Goal: Communication & Community: Answer question/provide support

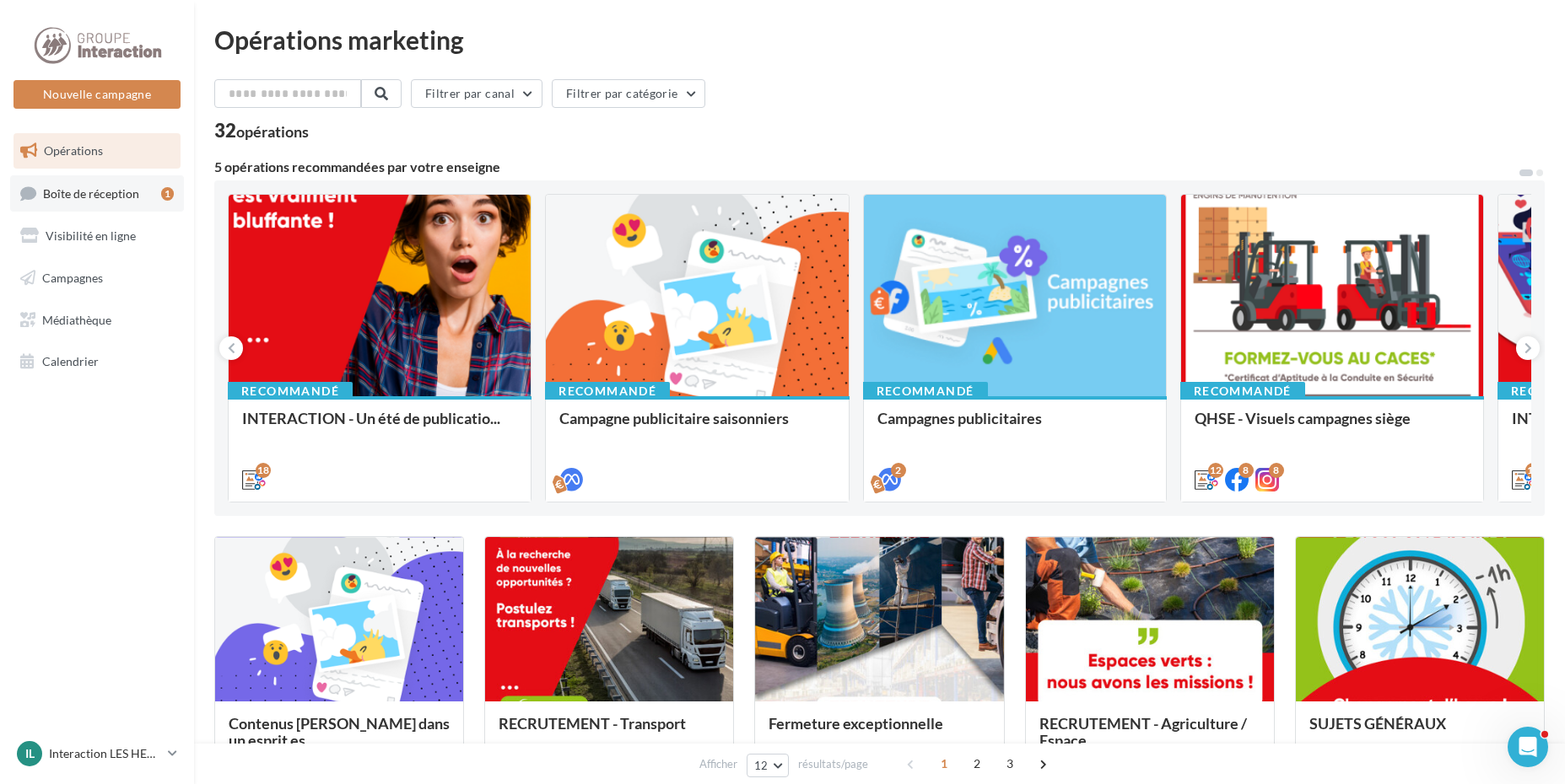
click at [86, 186] on span "Boîte de réception" at bounding box center [91, 193] width 96 height 14
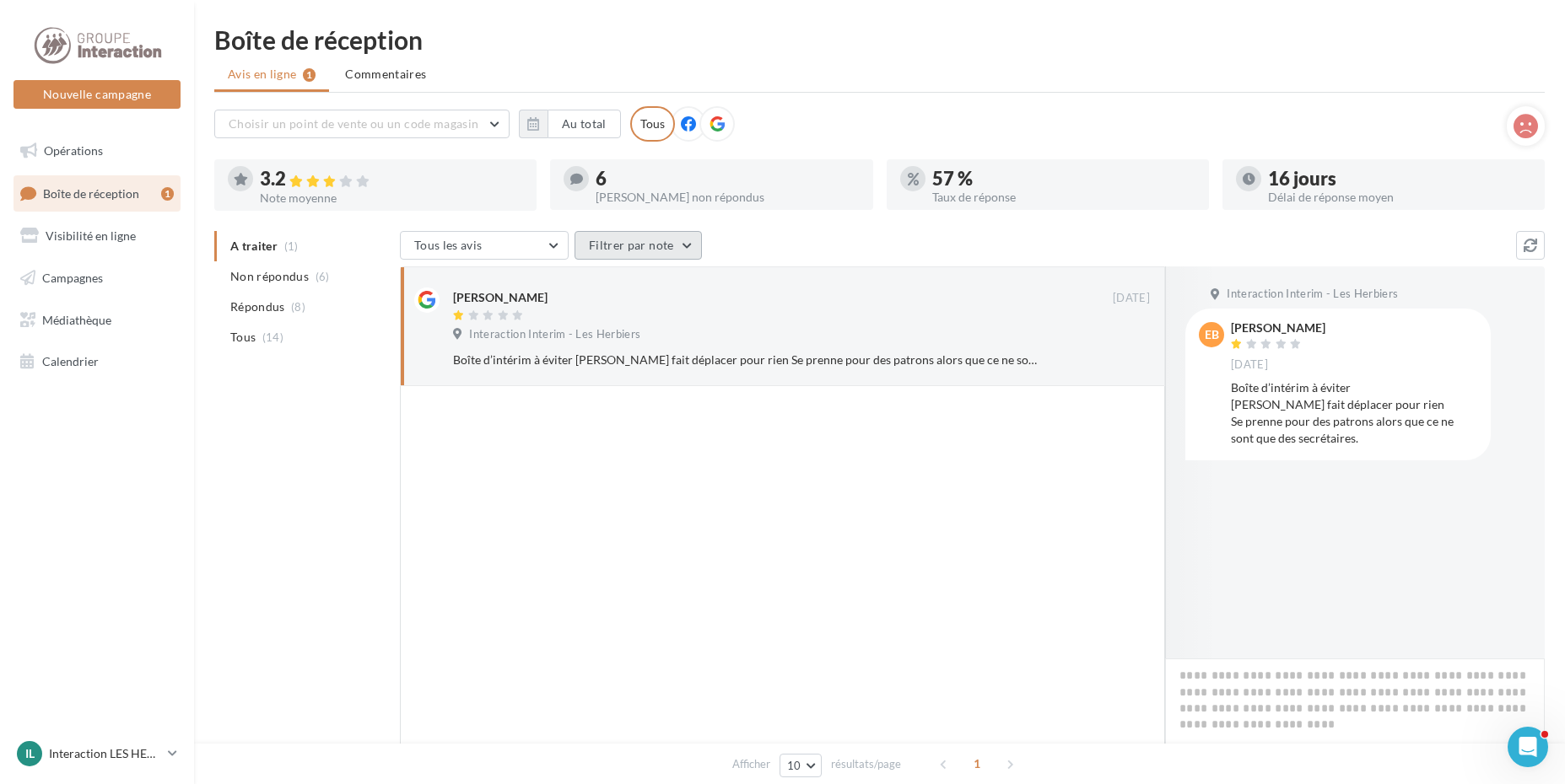
click at [682, 253] on button "Filtrer par note" at bounding box center [638, 245] width 127 height 28
click at [687, 248] on button "Filtrer par note" at bounding box center [638, 245] width 127 height 28
click at [286, 247] on ul "A traiter (1) Non répondus (6) Répondus (8) Tous (14)" at bounding box center [303, 291] width 179 height 121
click at [380, 74] on span "Commentaires" at bounding box center [386, 73] width 81 height 17
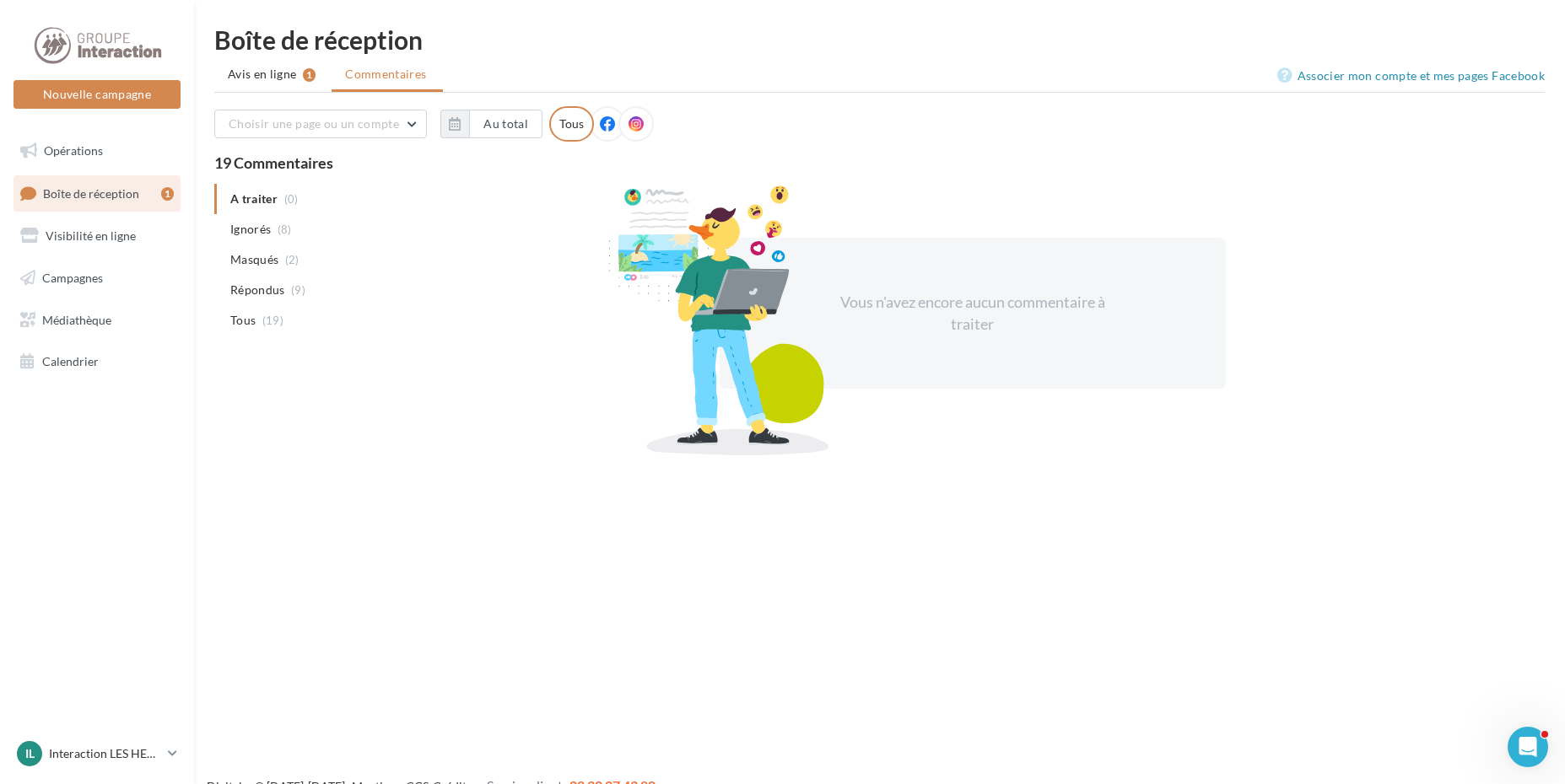
click at [164, 187] on div "1" at bounding box center [167, 194] width 12 height 13
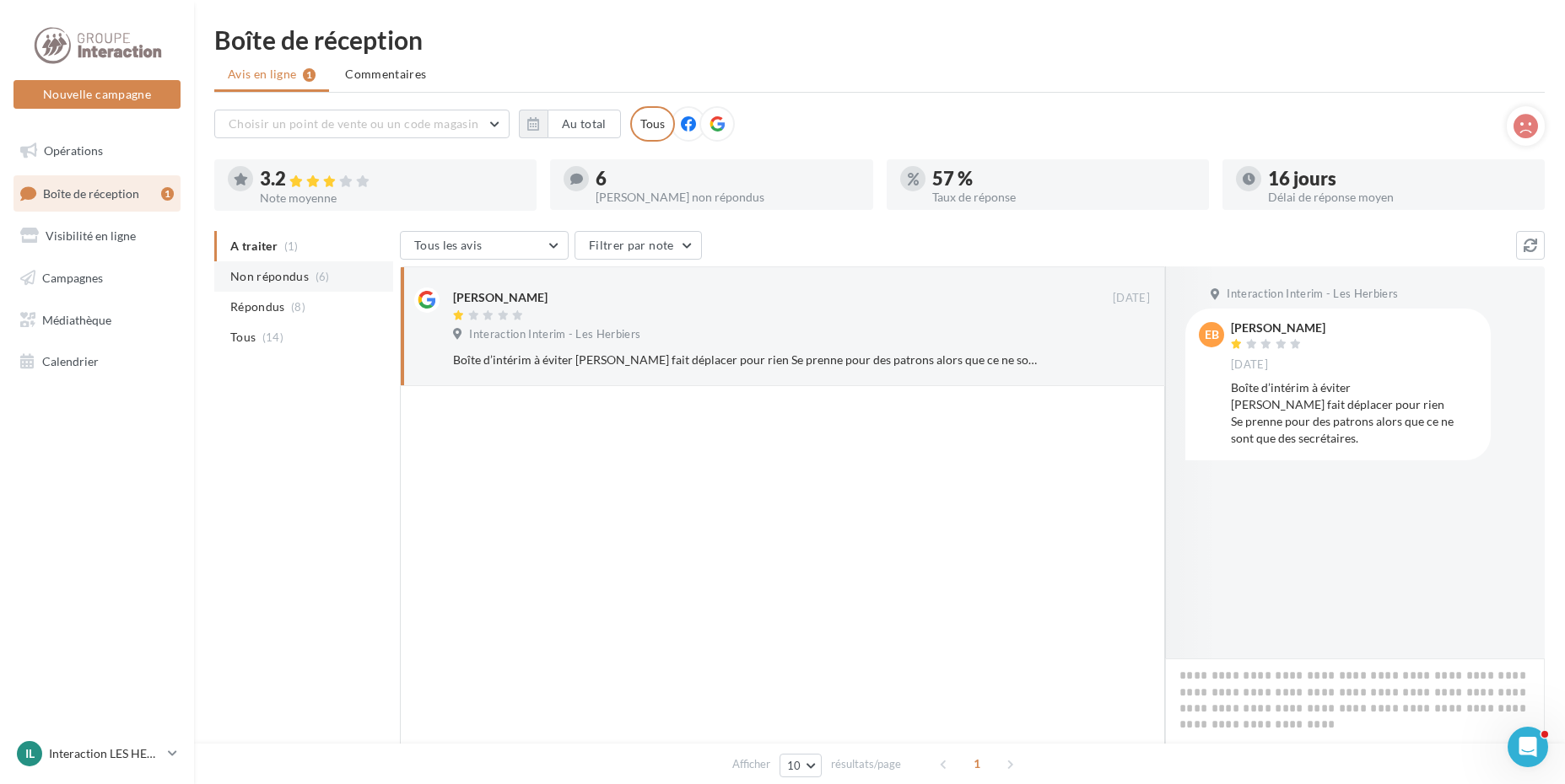
click at [280, 280] on span "Non répondus" at bounding box center [269, 276] width 79 height 17
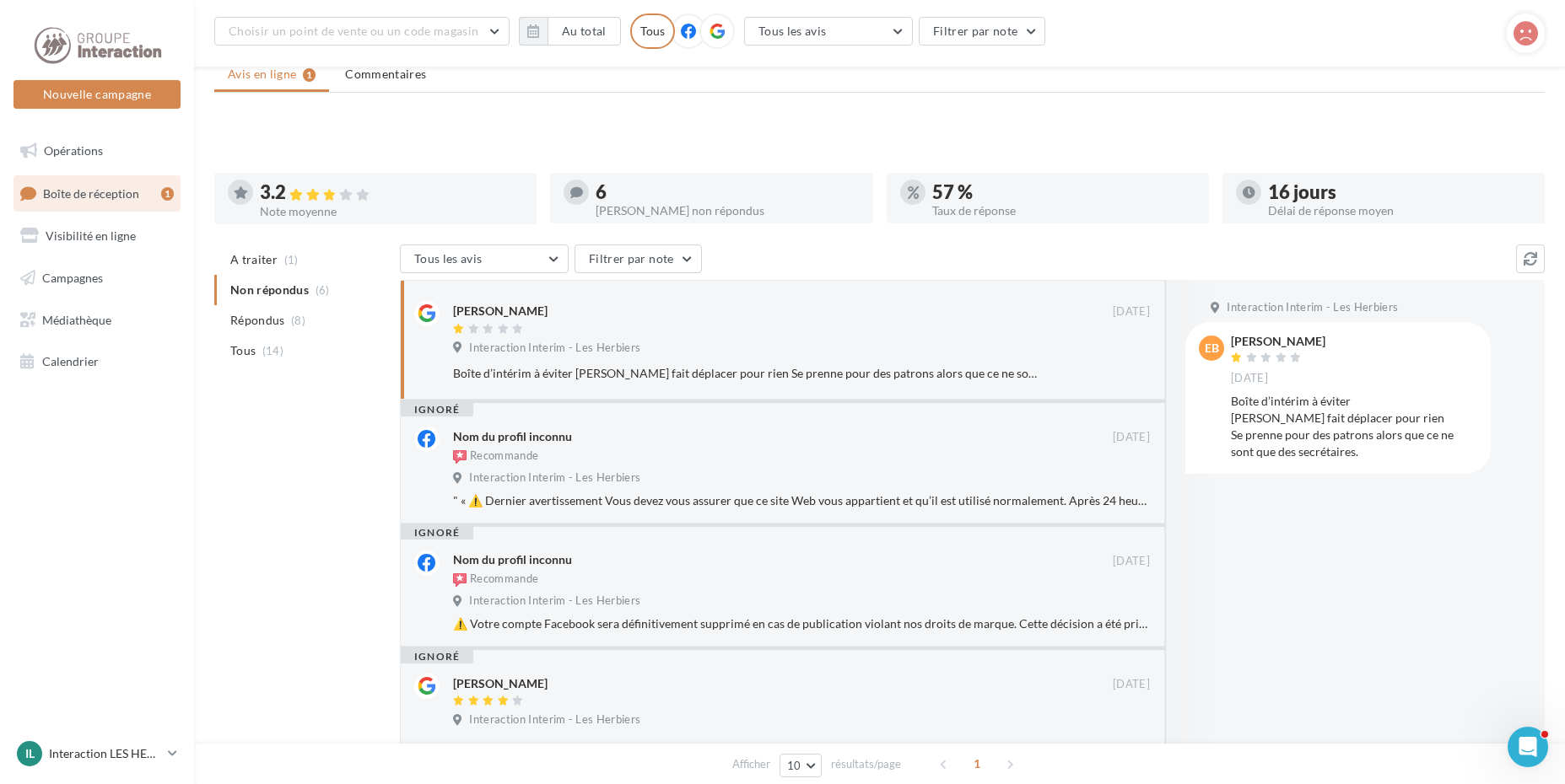
scroll to position [305, 0]
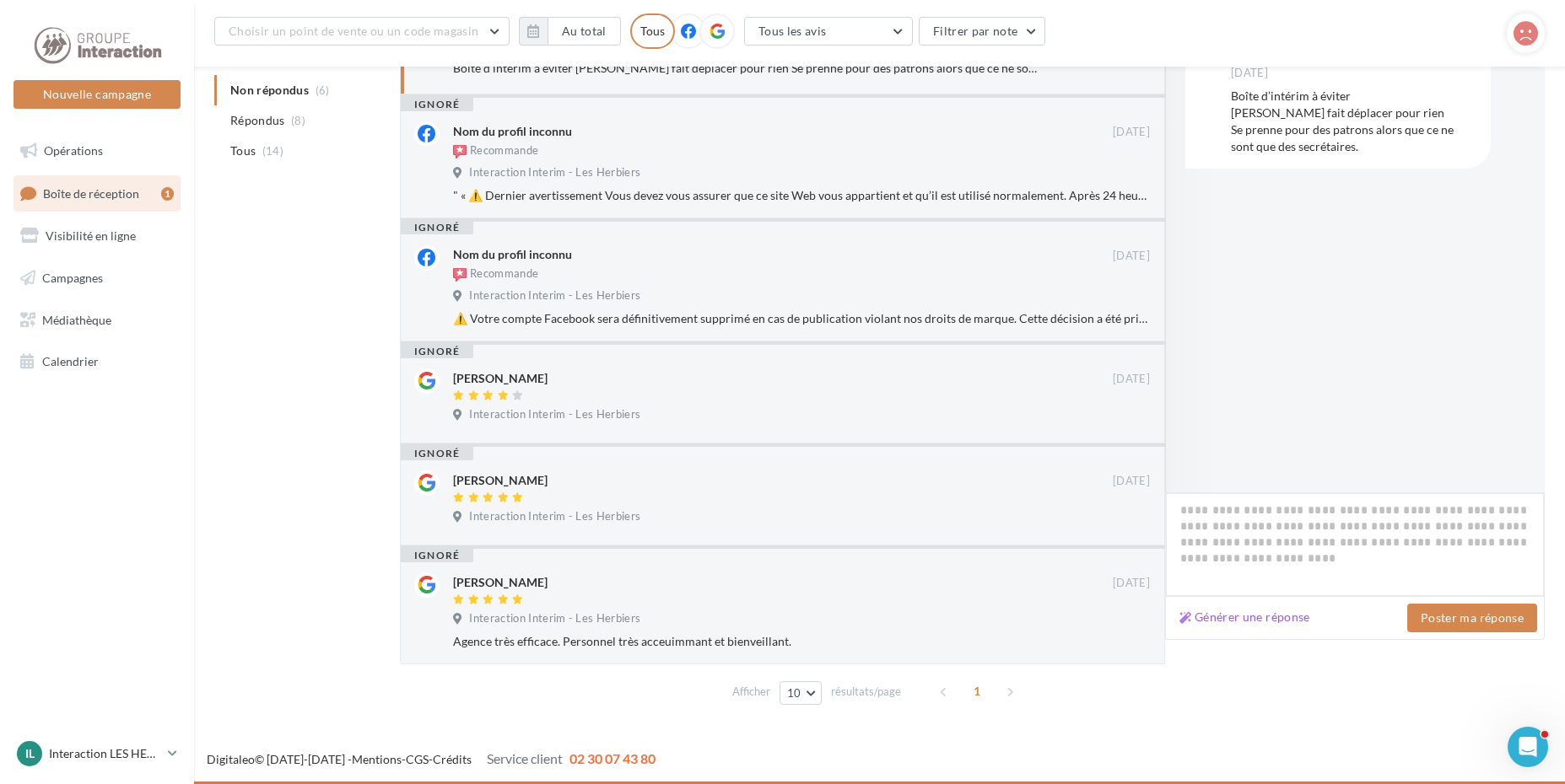
paste textarea "**********"
type textarea "**********"
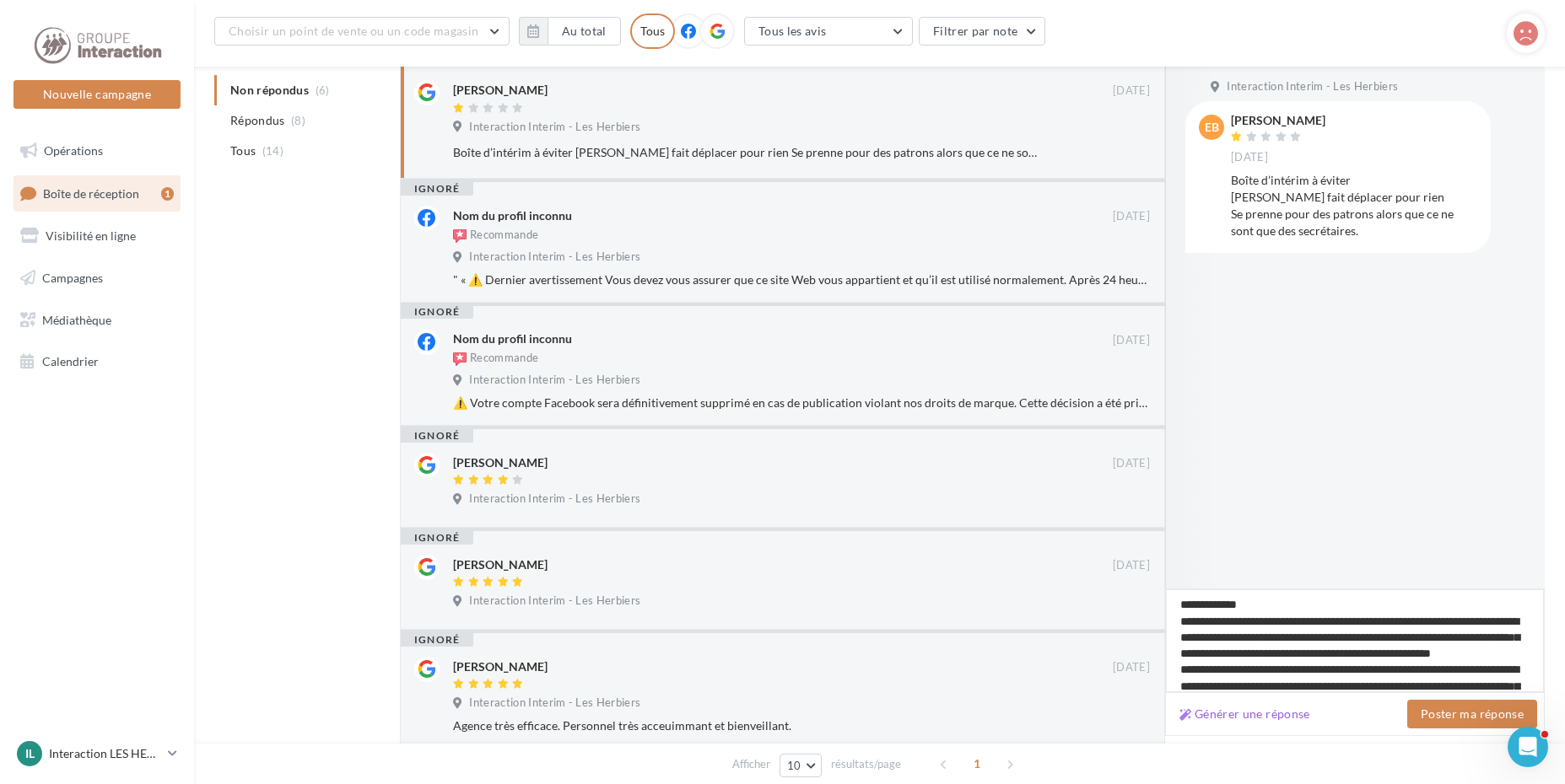
scroll to position [75, 0]
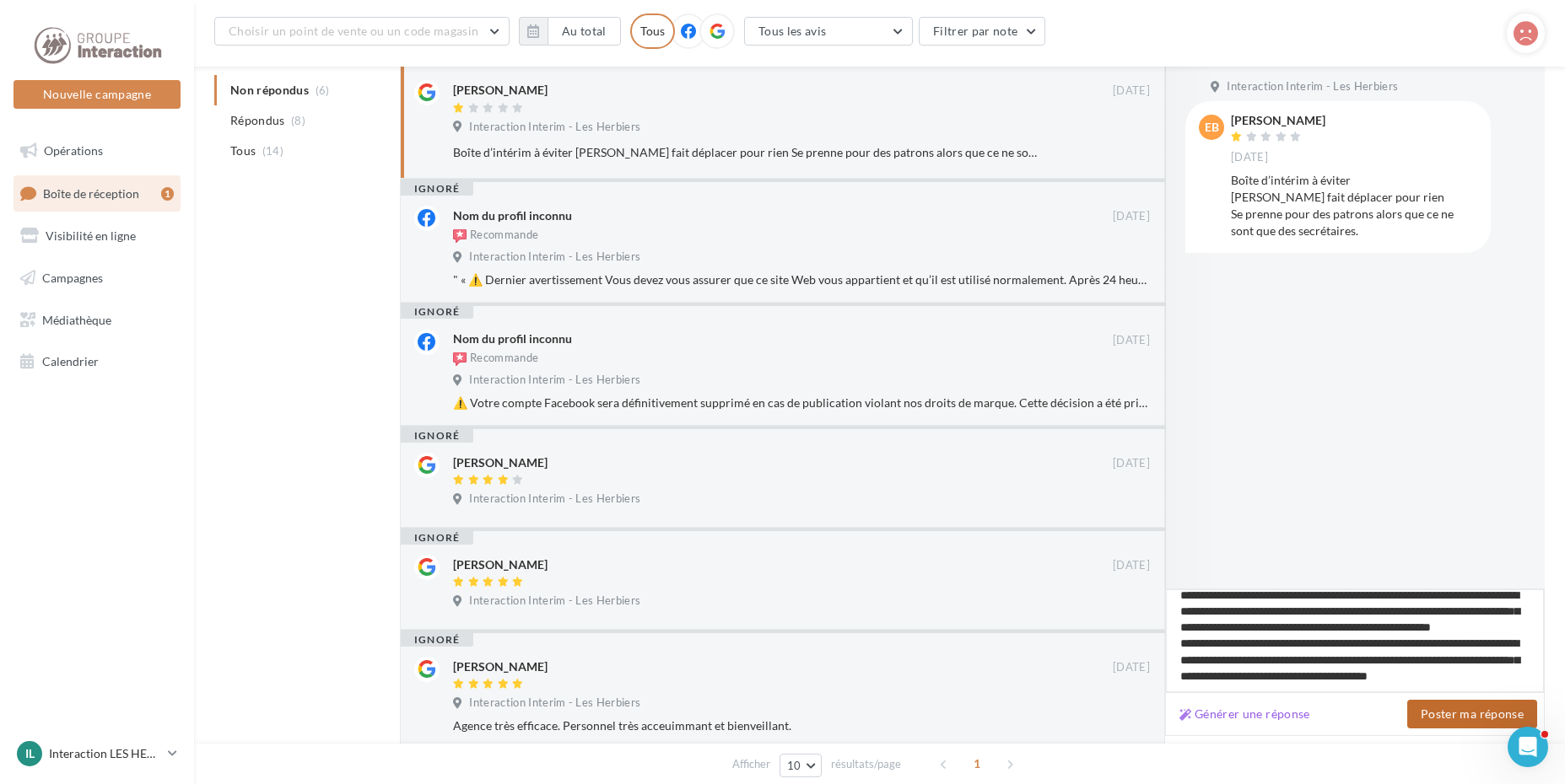
type textarea "**********"
click at [1445, 713] on button "Poster ma réponse" at bounding box center [1471, 714] width 130 height 28
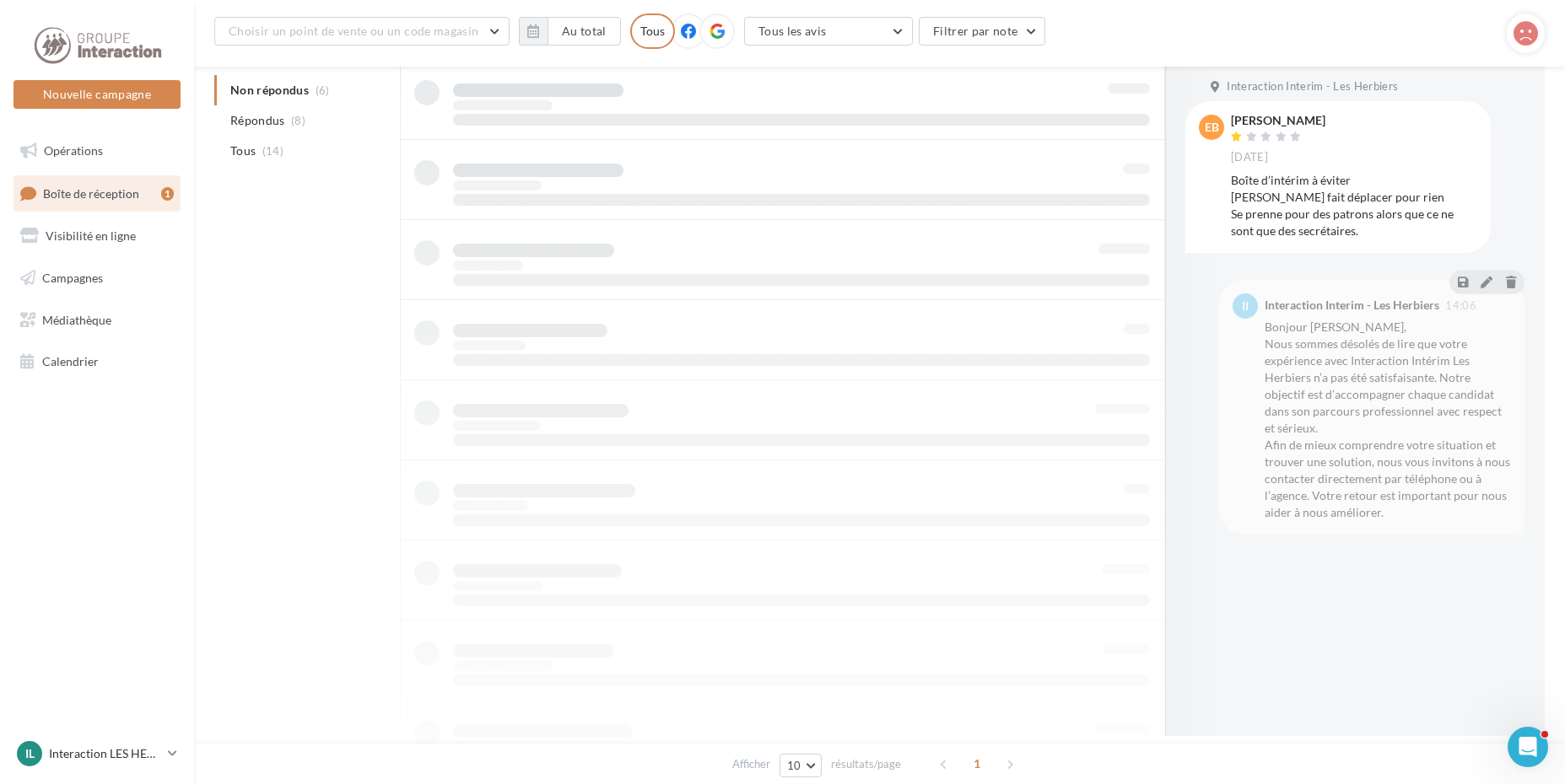
scroll to position [186, 0]
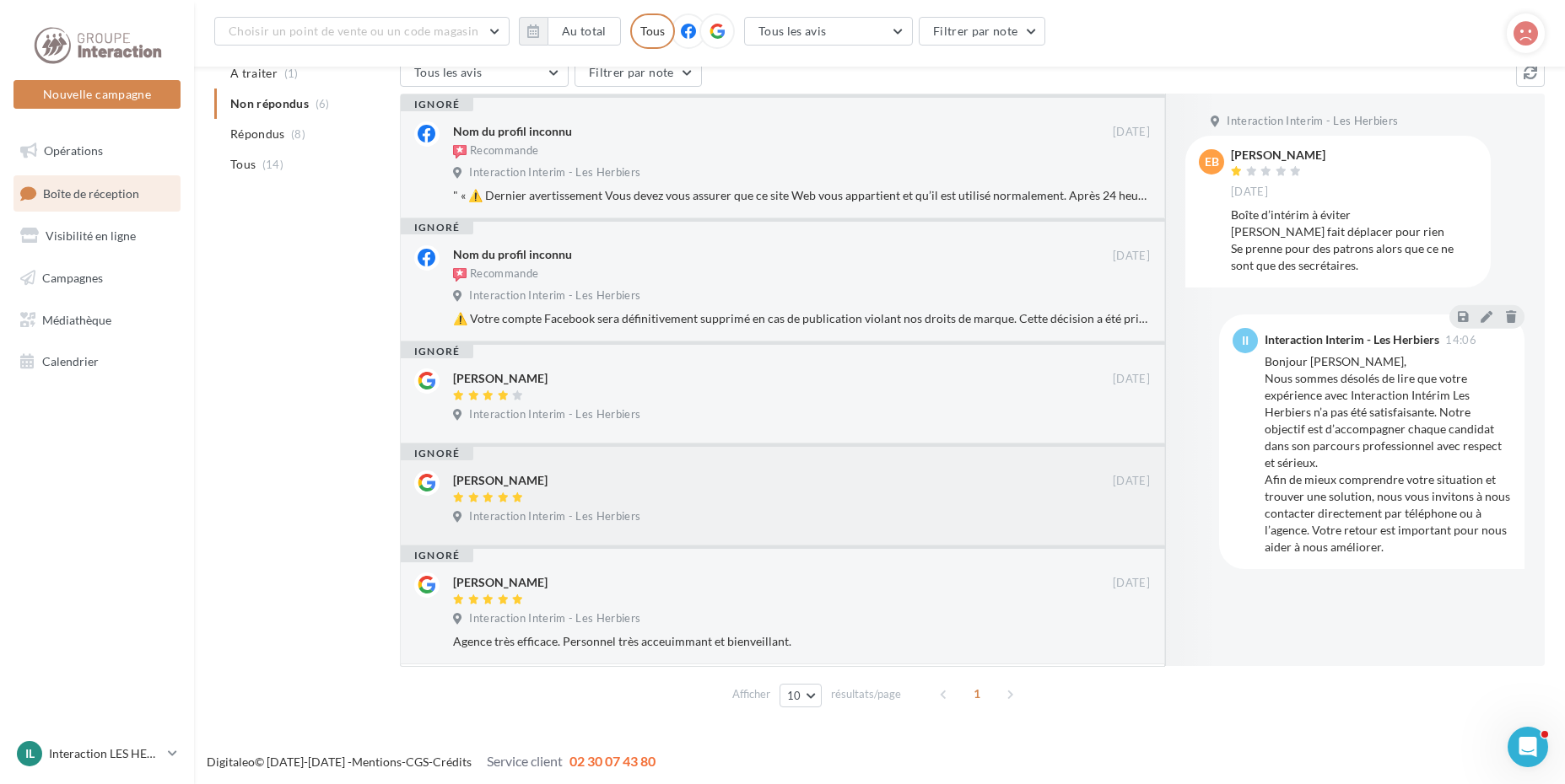
click at [515, 483] on div "[PERSON_NAME]" at bounding box center [500, 480] width 95 height 17
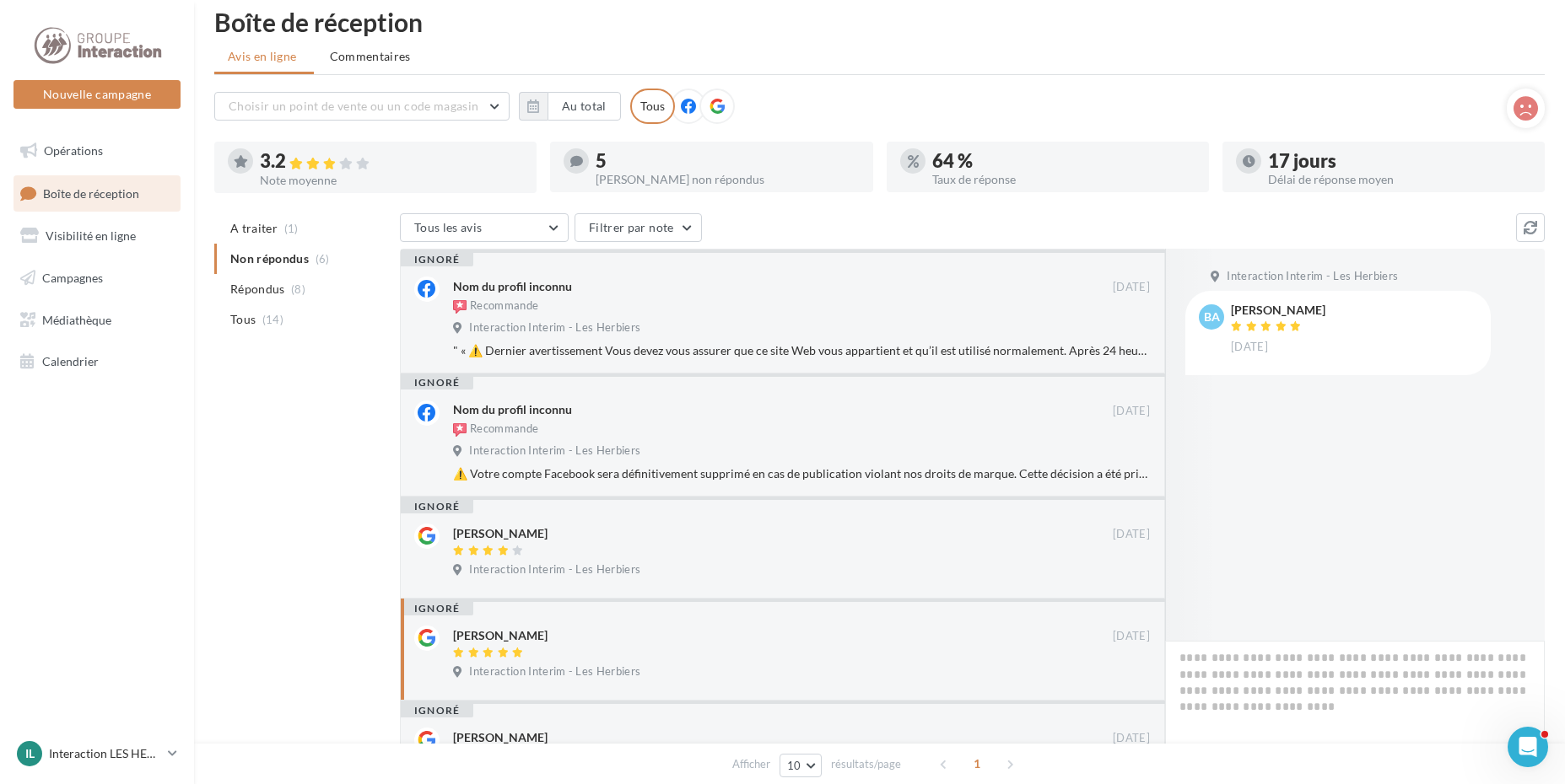
scroll to position [0, 0]
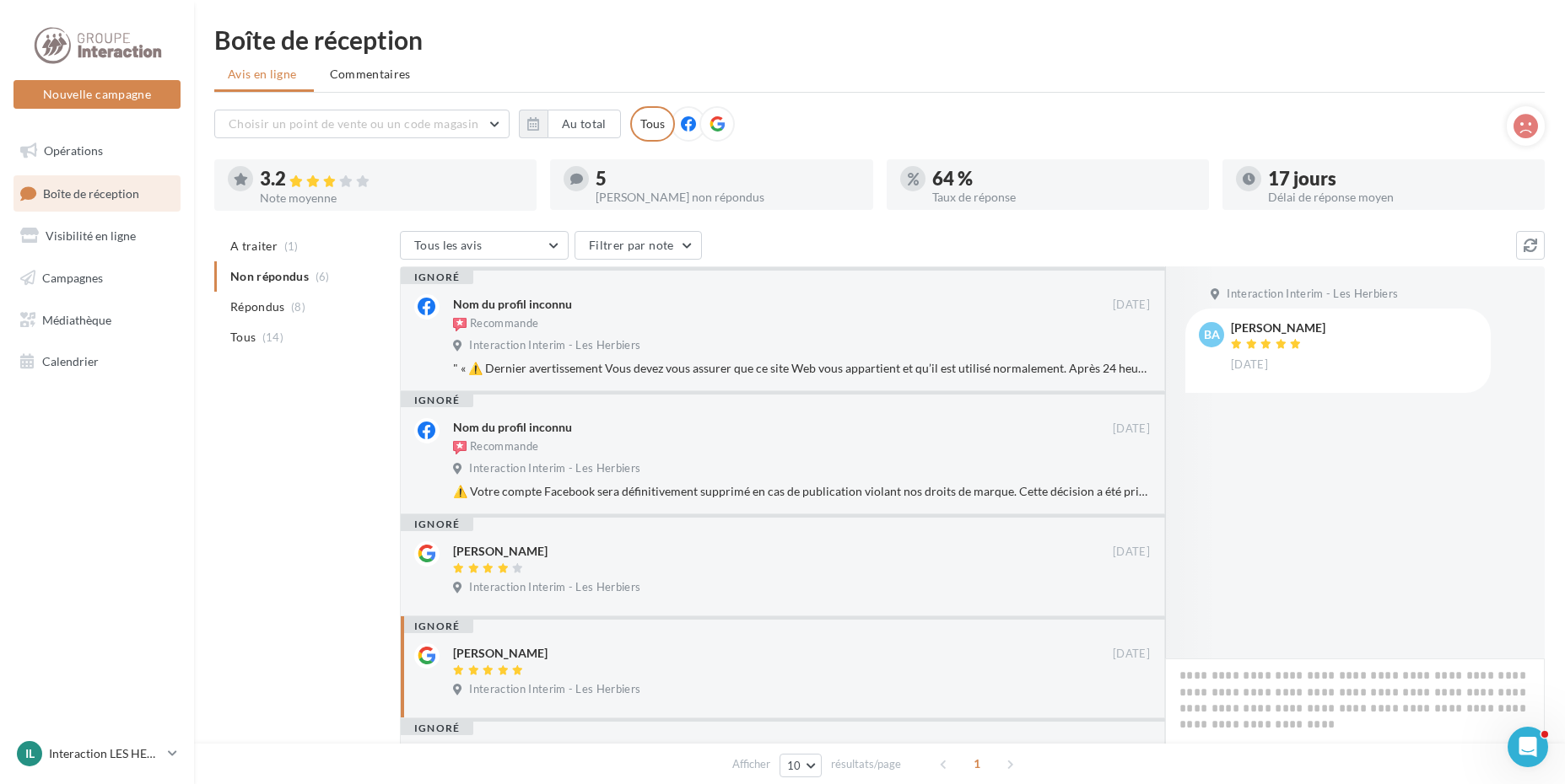
click at [519, 646] on div "[PERSON_NAME]" at bounding box center [500, 653] width 95 height 17
drag, startPoint x: 519, startPoint y: 646, endPoint x: 469, endPoint y: 654, distance: 50.6
click at [469, 654] on div "[PERSON_NAME]" at bounding box center [500, 653] width 95 height 17
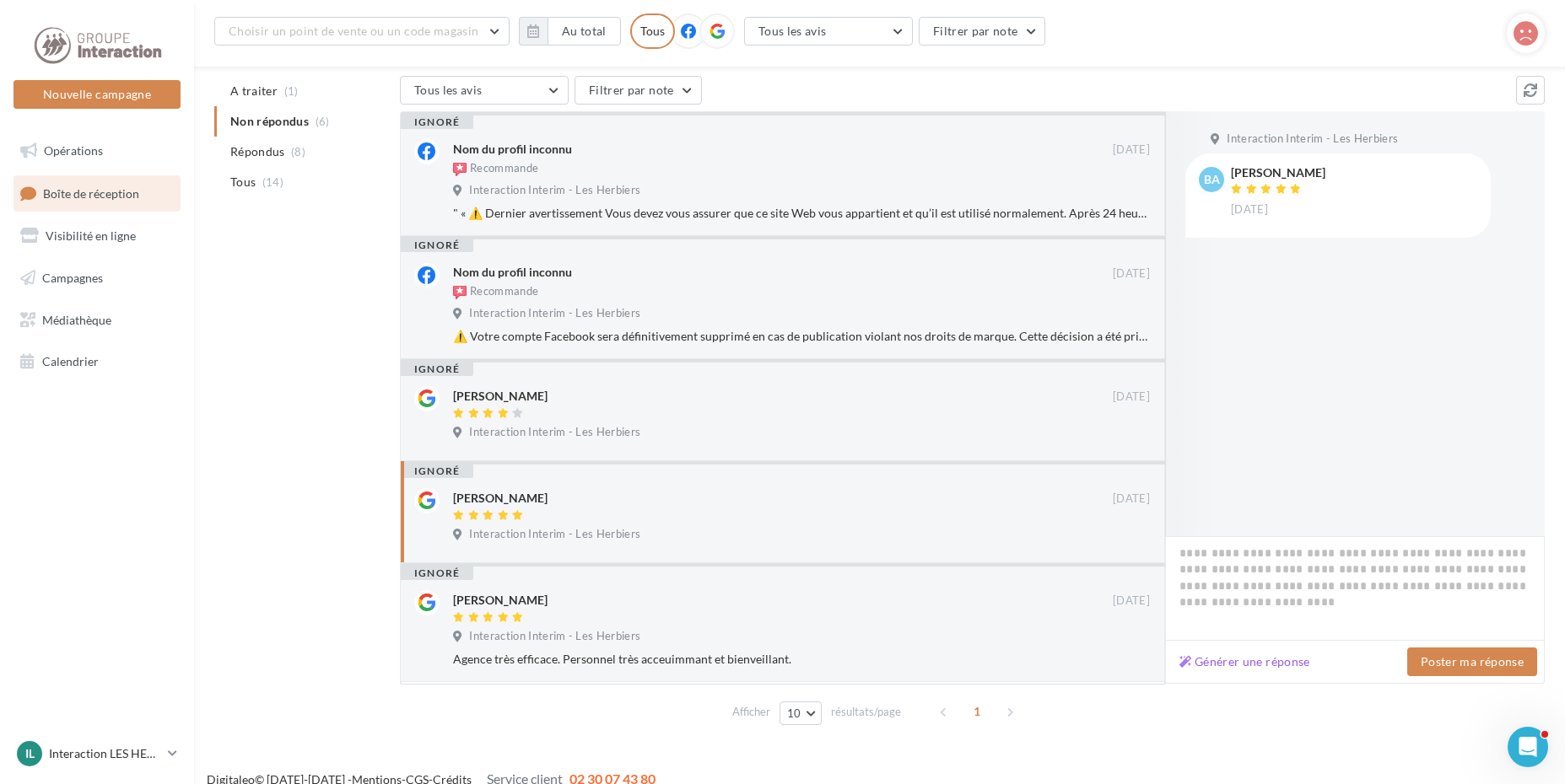
scroll to position [186, 0]
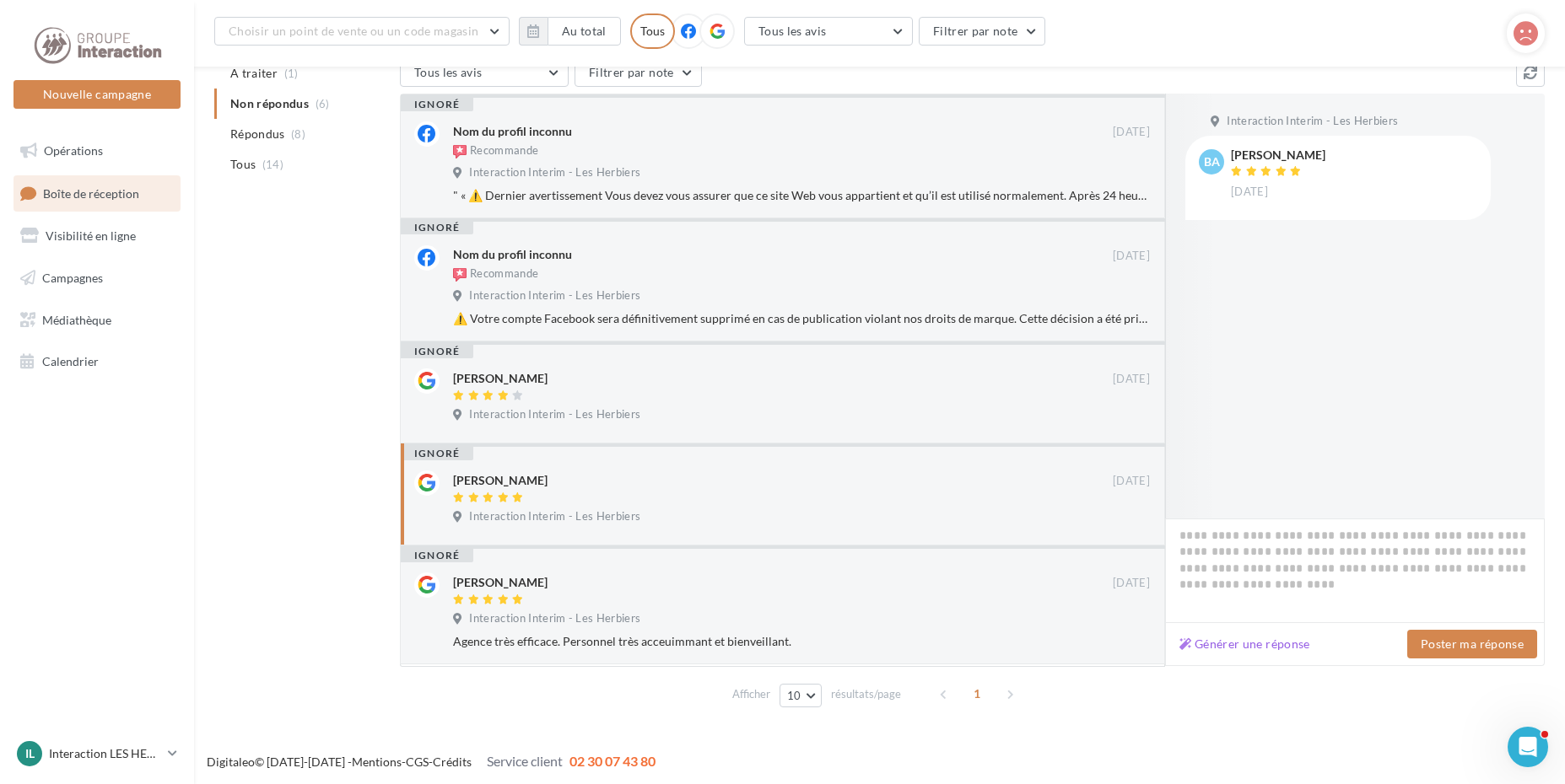
click at [485, 488] on div "[PERSON_NAME]" at bounding box center [500, 480] width 95 height 17
click at [517, 590] on div "[PERSON_NAME]" at bounding box center [500, 582] width 95 height 17
click at [276, 476] on div "A traiter (1) Non répondus (6) Répondus (8) Tous (14) Tous les avis Tous les av…" at bounding box center [879, 386] width 1330 height 656
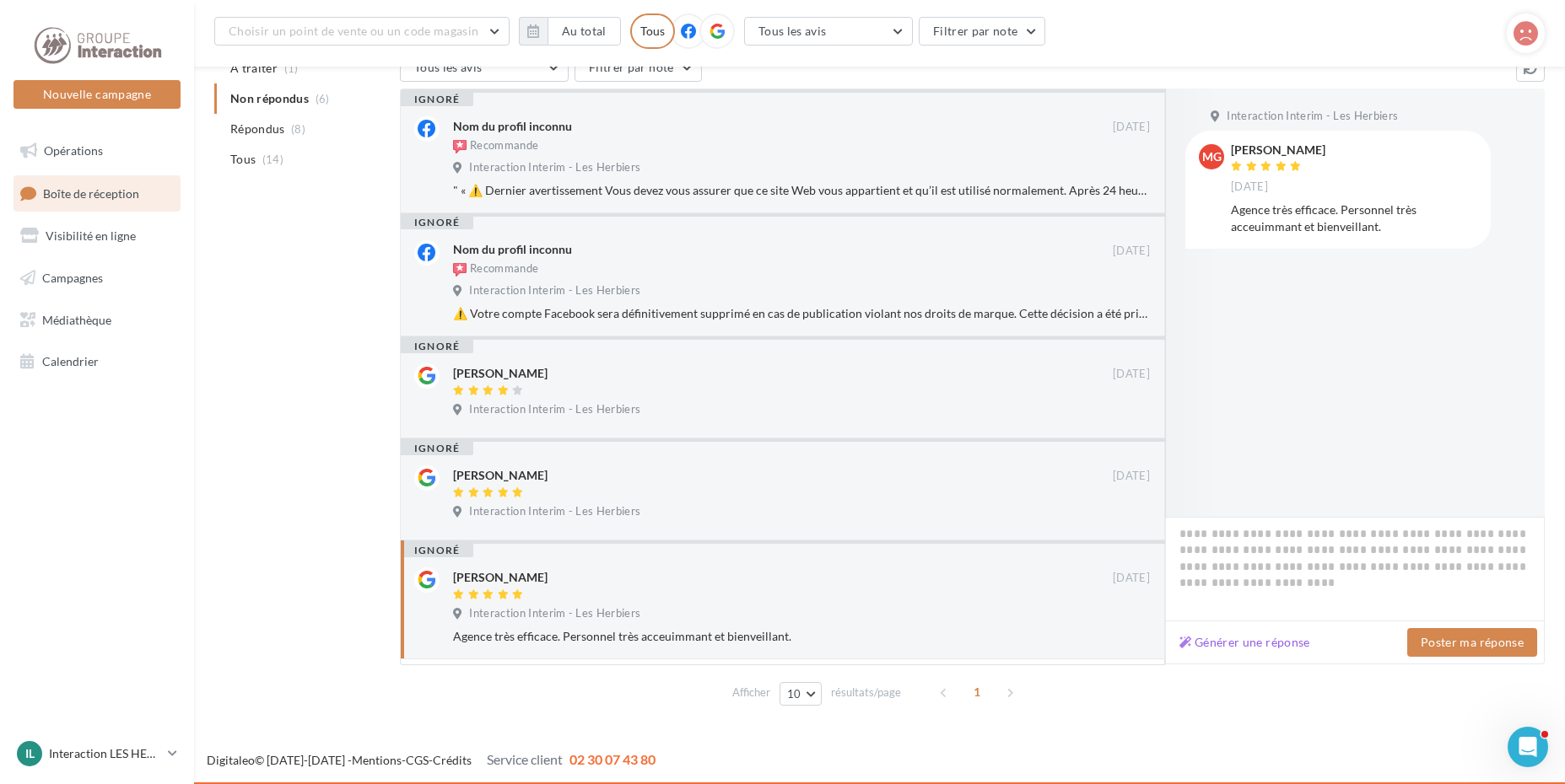
scroll to position [0, 0]
